Goal: Find specific page/section: Find specific page/section

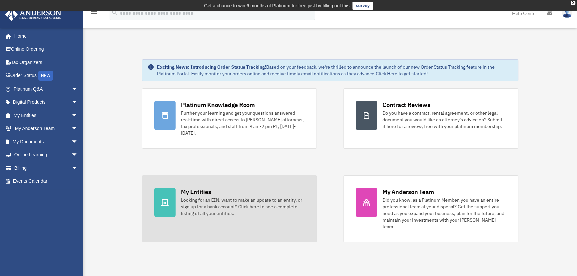
click at [211, 191] on div "My Entities Looking for an EIN, want to make an update to an entity, or sign up…" at bounding box center [243, 202] width 124 height 29
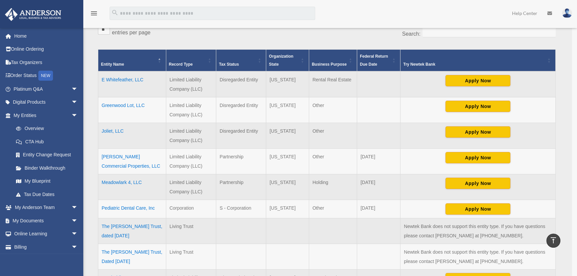
scroll to position [162, 0]
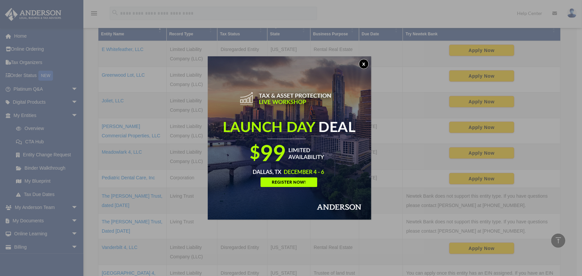
click at [367, 64] on button "x" at bounding box center [364, 64] width 10 height 10
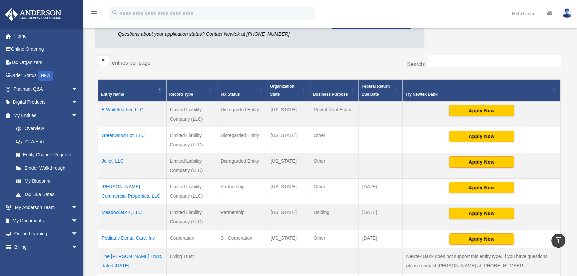
scroll to position [102, 0]
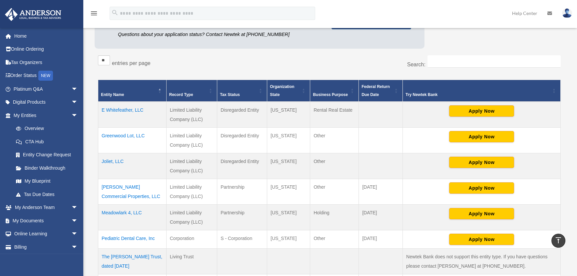
click at [148, 186] on td "[PERSON_NAME] Commercial Properties, LLC" at bounding box center [132, 192] width 68 height 26
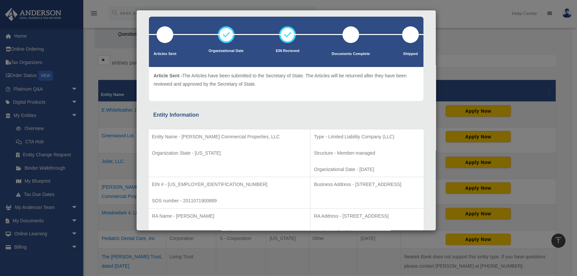
scroll to position [60, 0]
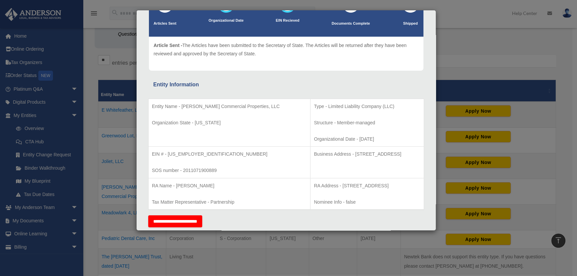
click at [480, 63] on div "Details × Articles Sent Organizational Date" at bounding box center [288, 138] width 577 height 276
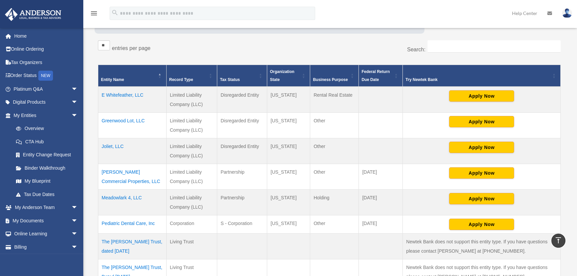
scroll to position [102, 0]
